Goal: Task Accomplishment & Management: Manage account settings

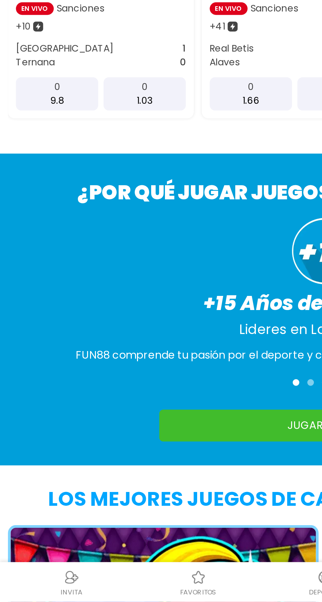
scroll to position [232, 0]
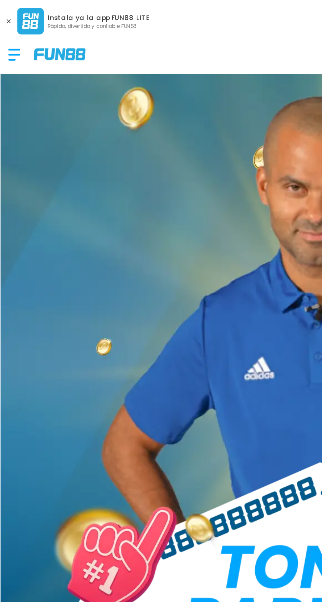
click at [6, 22] on div at bounding box center [10, 26] width 13 height 19
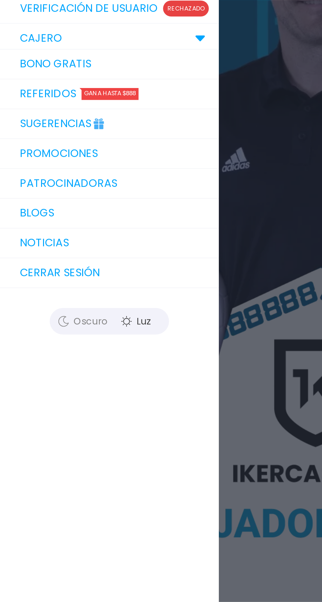
click at [25, 229] on button "Cerrar sesión" at bounding box center [54, 233] width 108 height 15
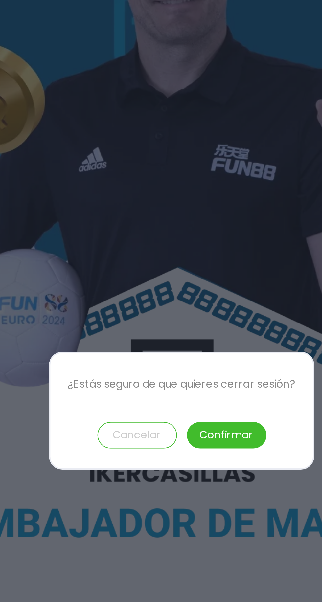
click at [189, 320] on button "Confirmar" at bounding box center [183, 313] width 39 height 13
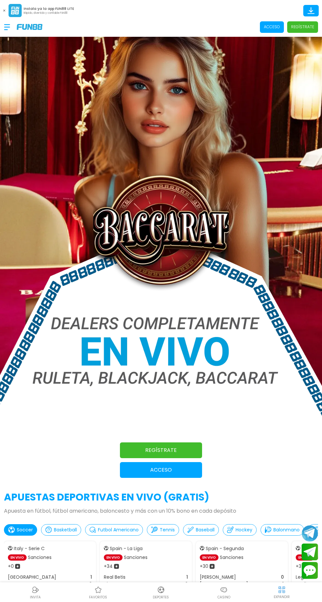
click at [279, 28] on p "Acceso" at bounding box center [272, 27] width 16 height 6
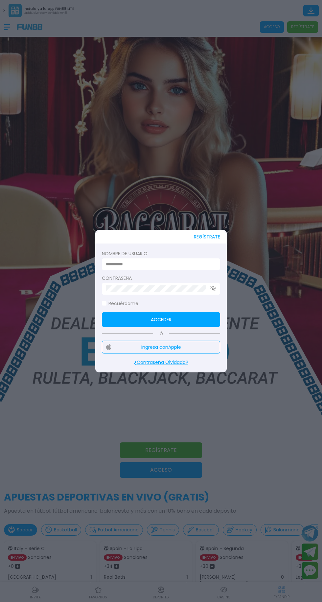
click at [143, 271] on div "REGÍSTRATE Nombre de usuario Contraseña Recuérdame Acceder Ó Ingresa con Apple …" at bounding box center [160, 301] width 131 height 142
click at [136, 268] on input at bounding box center [159, 264] width 106 height 7
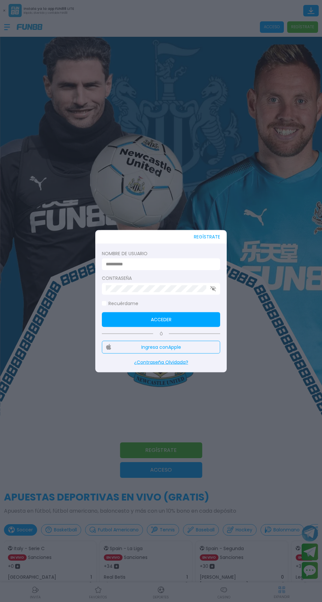
click at [164, 248] on div "REGÍSTRATE Nombre de usuario Contraseña Recuérdame Acceder Ó Ingresa con Apple …" at bounding box center [160, 301] width 131 height 142
type input "**********"
click button "Acceder" at bounding box center [161, 319] width 118 height 15
